Goal: Information Seeking & Learning: Learn about a topic

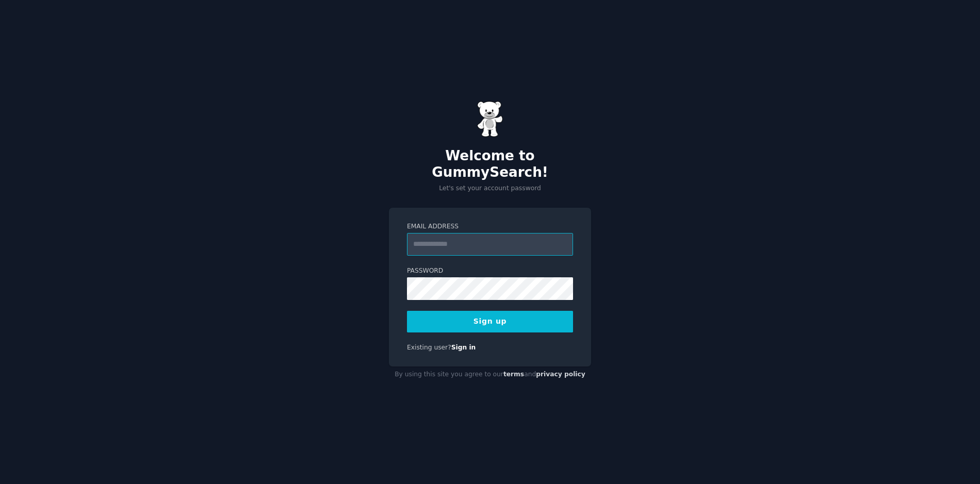
click at [442, 234] on input "Email Address" at bounding box center [490, 244] width 166 height 23
click at [404, 234] on div "Email Address Password 8 or more characters Alphanumeric characters No common p…" at bounding box center [490, 287] width 202 height 159
click at [443, 239] on input "Email Address" at bounding box center [490, 244] width 166 height 23
type input "**********"
click at [473, 314] on button "Sign up" at bounding box center [490, 322] width 166 height 22
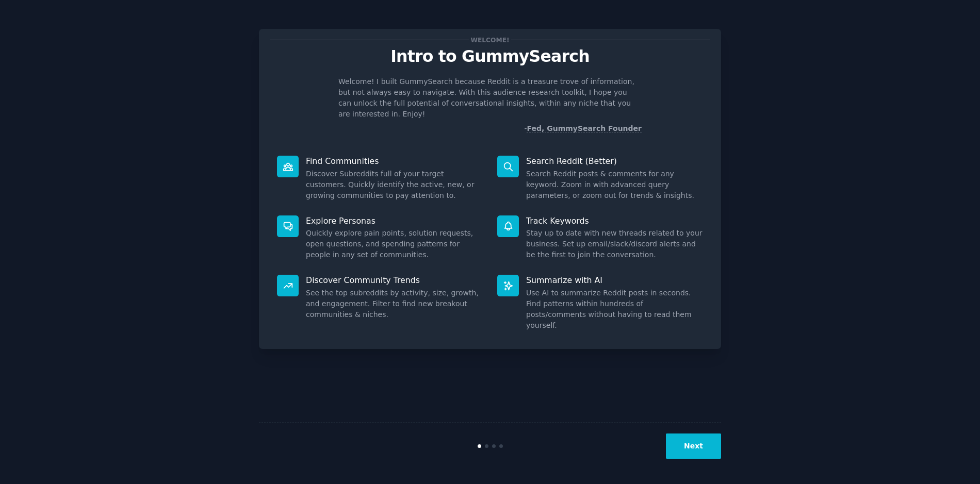
click at [690, 441] on button "Next" at bounding box center [693, 446] width 55 height 25
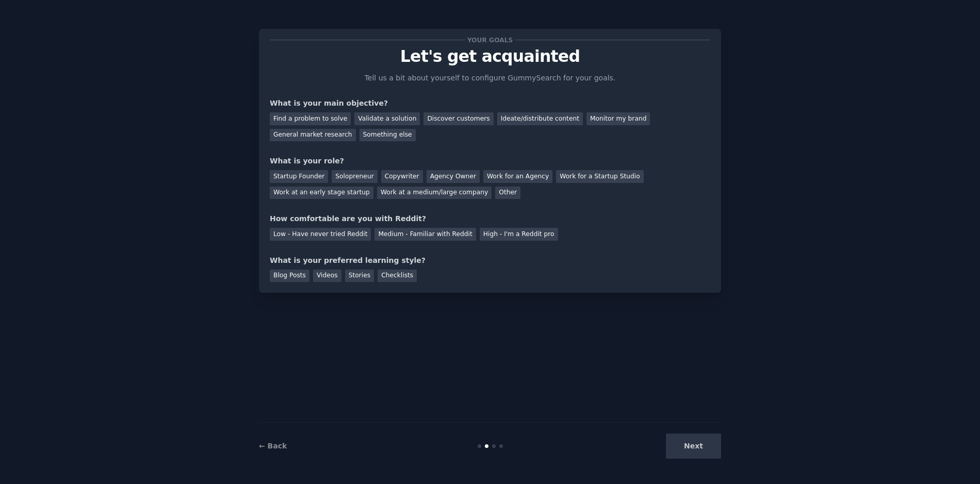
click at [607, 310] on div "Your goals Let's get acquainted Tell us a bit about yourself to configure Gummy…" at bounding box center [490, 241] width 462 height 455
click at [330, 119] on div "Find a problem to solve" at bounding box center [310, 118] width 81 height 13
click at [372, 120] on div "Validate a solution" at bounding box center [387, 118] width 66 height 13
click at [314, 136] on div "General market research" at bounding box center [313, 135] width 86 height 13
click at [351, 180] on div "Solopreneur" at bounding box center [354, 176] width 45 height 13
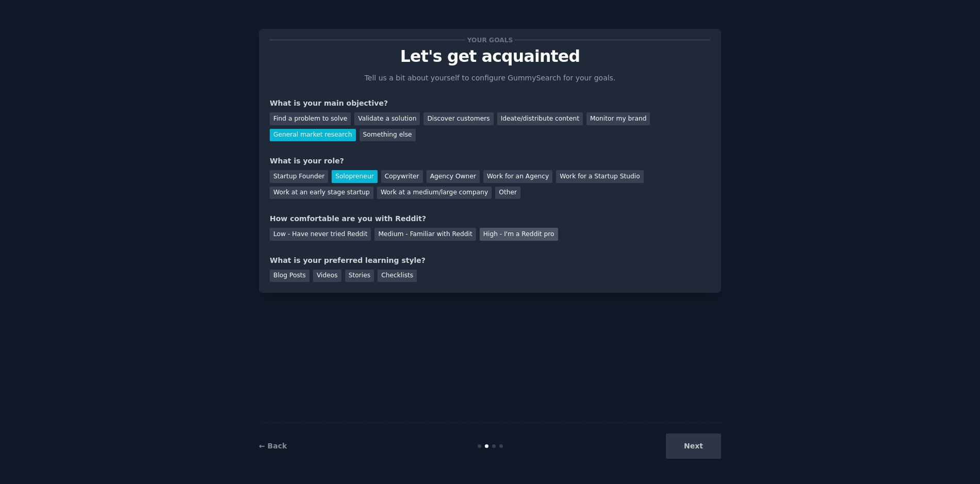
click at [501, 236] on div "High - I'm a Reddit pro" at bounding box center [519, 234] width 78 height 13
click at [353, 275] on div "Stories" at bounding box center [359, 276] width 29 height 13
click at [696, 452] on button "Next" at bounding box center [693, 446] width 55 height 25
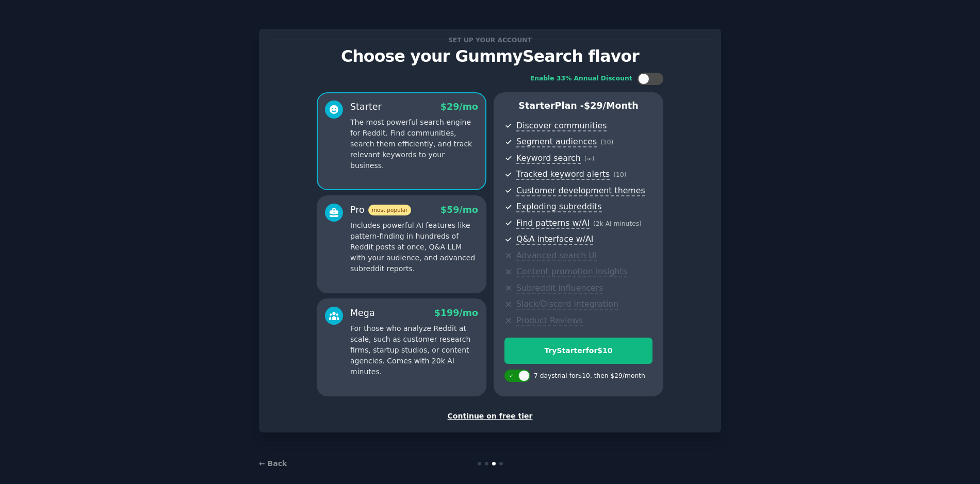
click at [519, 376] on div at bounding box center [523, 375] width 11 height 11
click at [510, 379] on div at bounding box center [510, 375] width 11 height 11
checkbox input "true"
click at [501, 415] on div "Continue on free tier" at bounding box center [490, 416] width 441 height 11
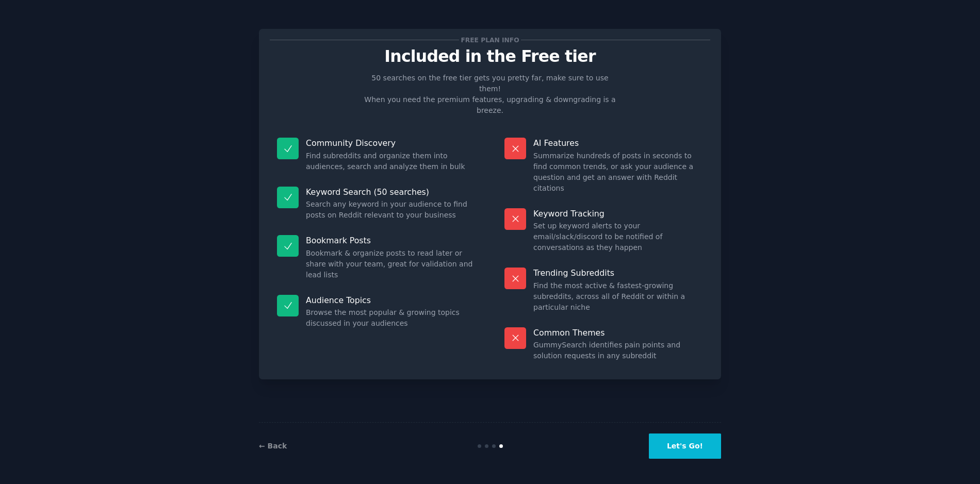
click at [696, 446] on button "Let's Go!" at bounding box center [685, 446] width 72 height 25
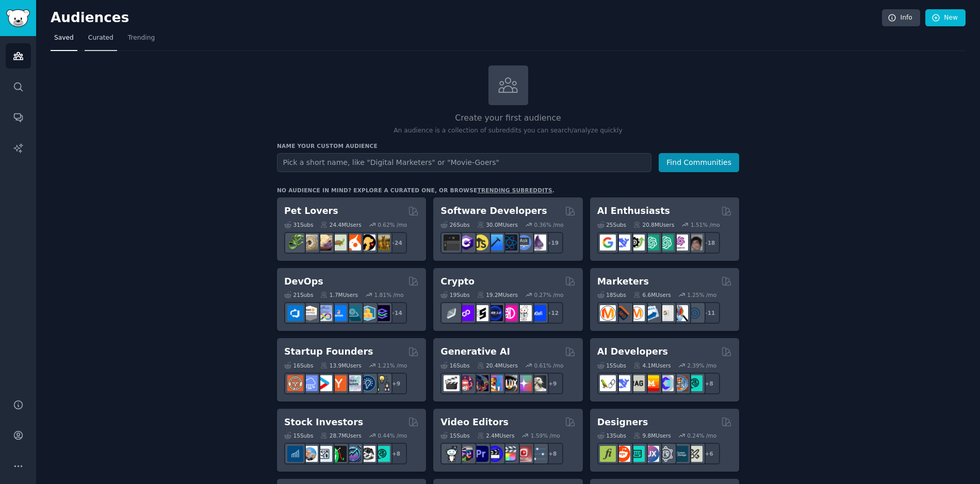
click at [102, 36] on span "Curated" at bounding box center [100, 38] width 25 height 9
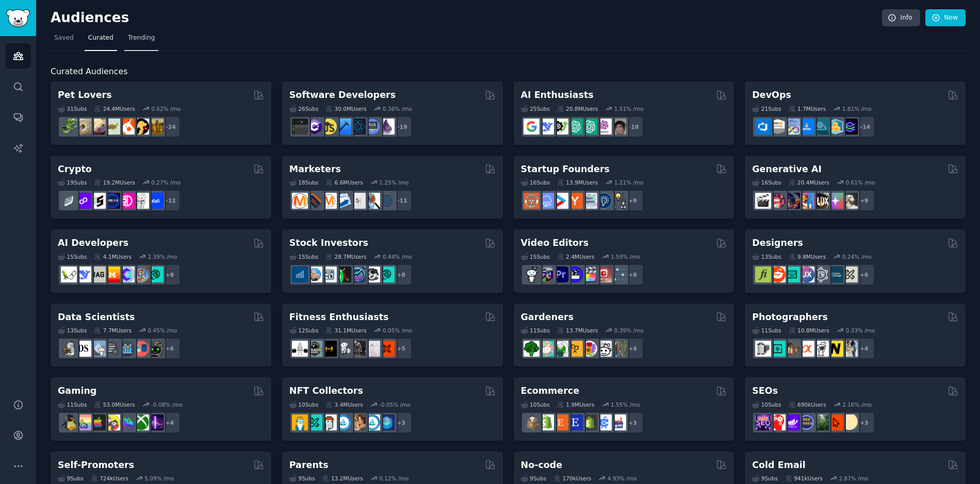
click at [142, 38] on span "Trending" at bounding box center [141, 38] width 27 height 9
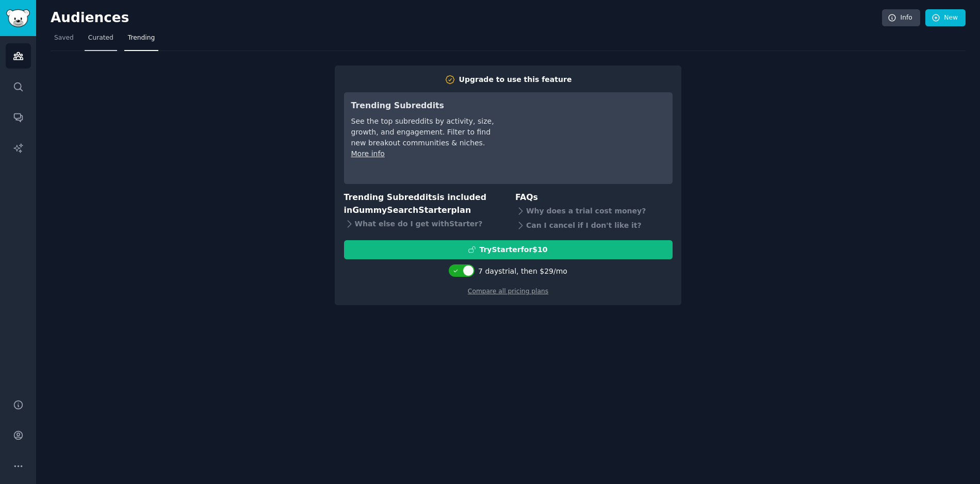
click at [103, 39] on span "Curated" at bounding box center [100, 38] width 25 height 9
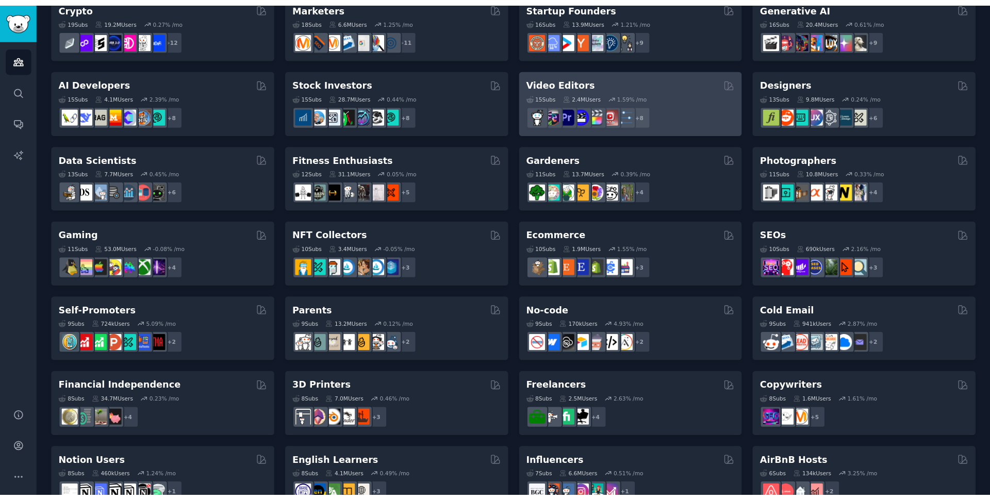
scroll to position [119, 0]
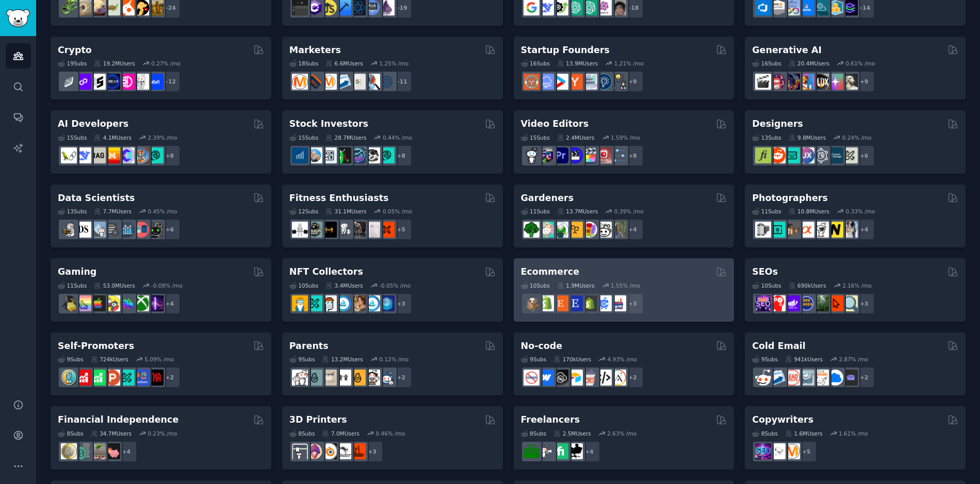
click at [674, 290] on div "10 Sub s 1.9M Users 1.55 % /mo + 3" at bounding box center [624, 297] width 206 height 36
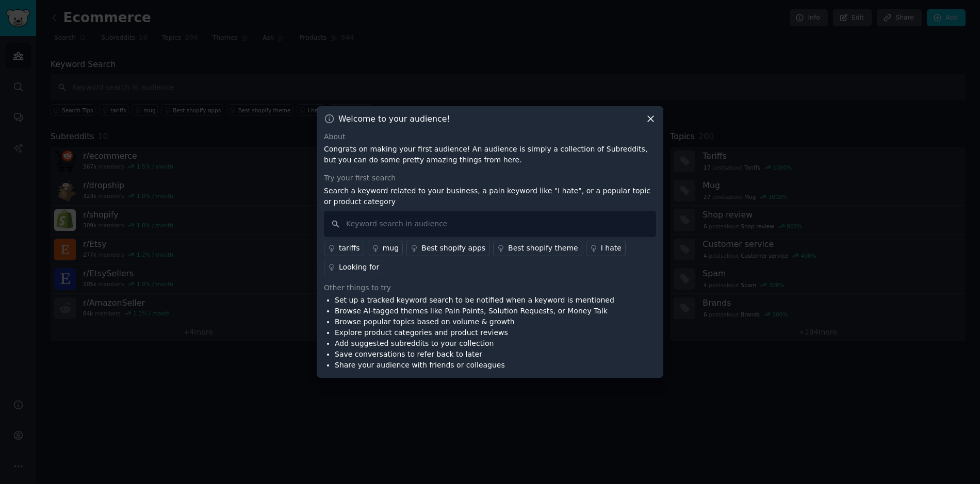
click at [653, 118] on icon at bounding box center [650, 118] width 11 height 11
